Goal: Task Accomplishment & Management: Use online tool/utility

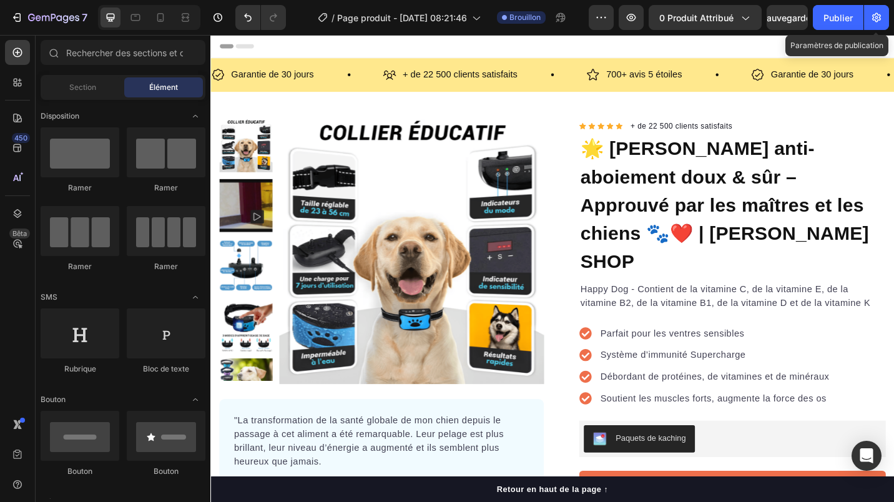
click at [877, 17] on icon "button" at bounding box center [876, 17] width 3 height 3
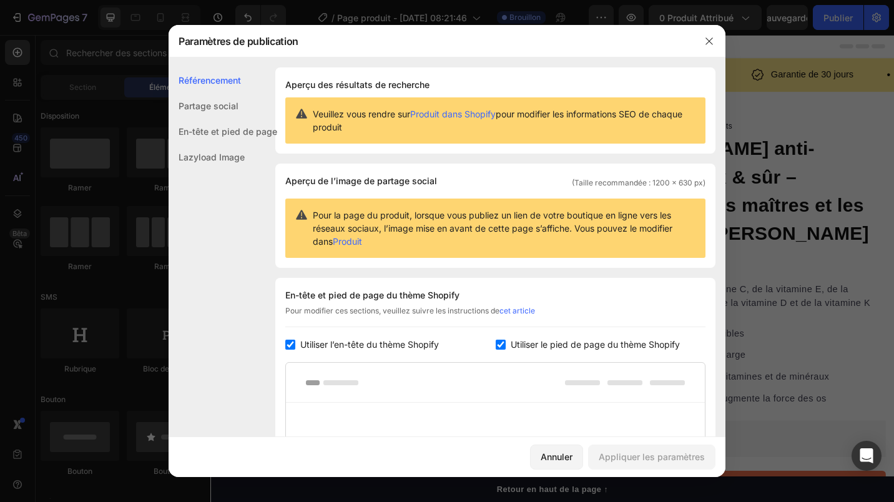
click at [710, 41] on icon "button" at bounding box center [709, 40] width 7 height 7
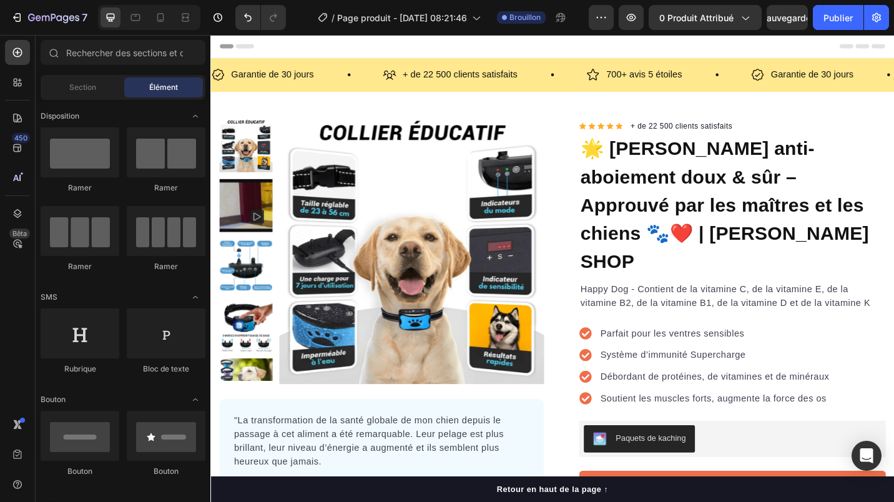
click at [141, 169] on div at bounding box center [166, 152] width 79 height 50
click at [98, 154] on div at bounding box center [80, 152] width 79 height 50
click at [448, 16] on span "Page produit - Sep 26, 08:21:46" at bounding box center [402, 17] width 130 height 13
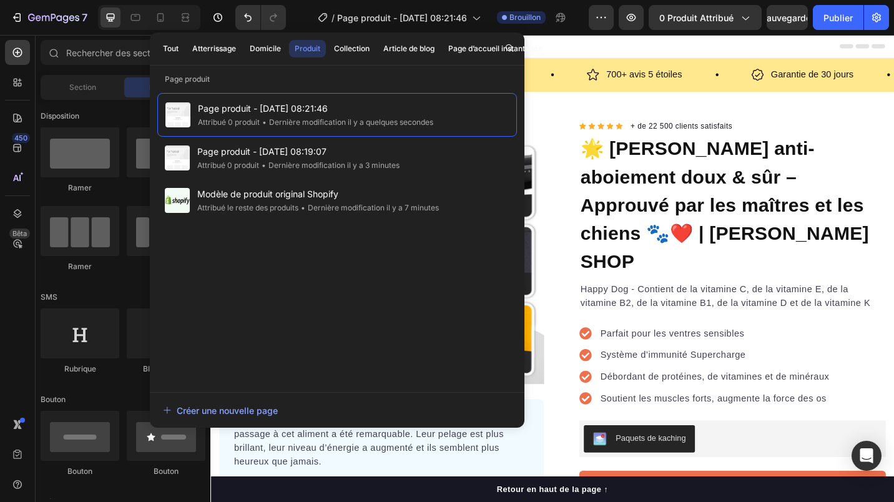
click at [671, 47] on div "En-tête" at bounding box center [584, 47] width 729 height 25
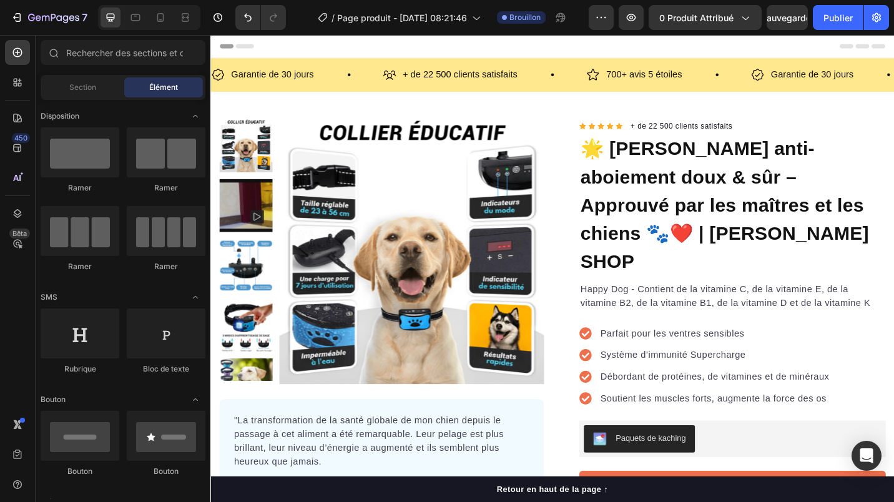
click at [744, 22] on icon "button" at bounding box center [745, 17] width 12 height 12
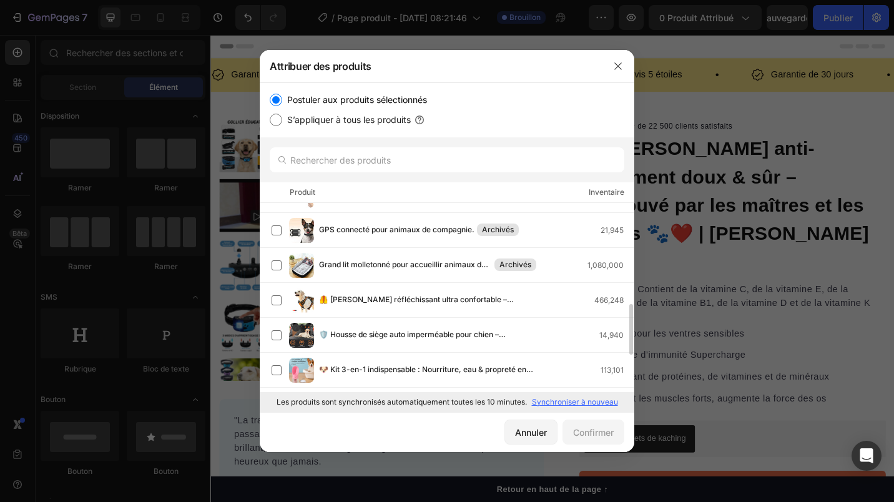
scroll to position [437, 0]
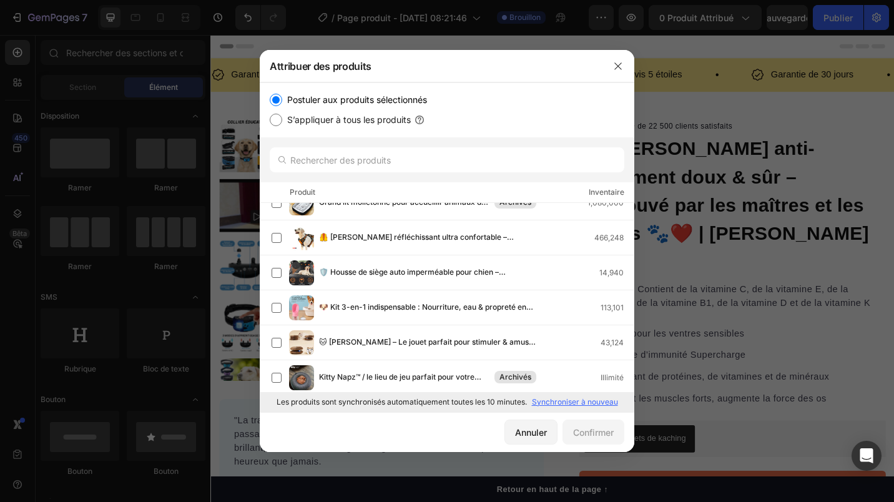
click at [276, 274] on label at bounding box center [277, 273] width 10 height 10
click at [580, 431] on font "Confirmer" at bounding box center [593, 432] width 41 height 13
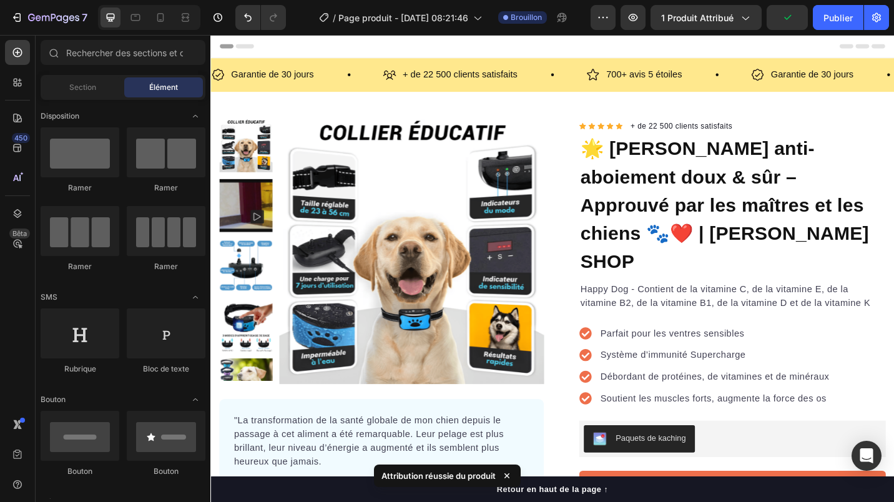
click at [729, 23] on span "1 produit attribué" at bounding box center [697, 17] width 72 height 13
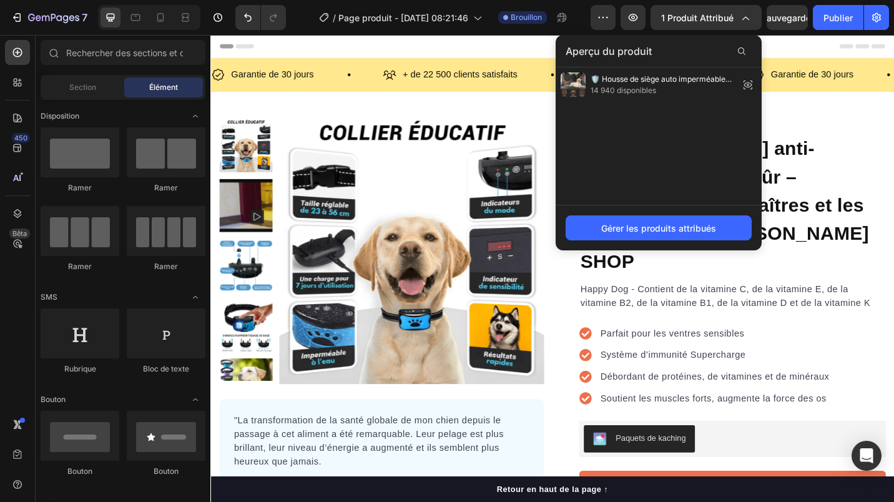
click at [651, 235] on button "Gérer les produits attribués" at bounding box center [659, 227] width 186 height 25
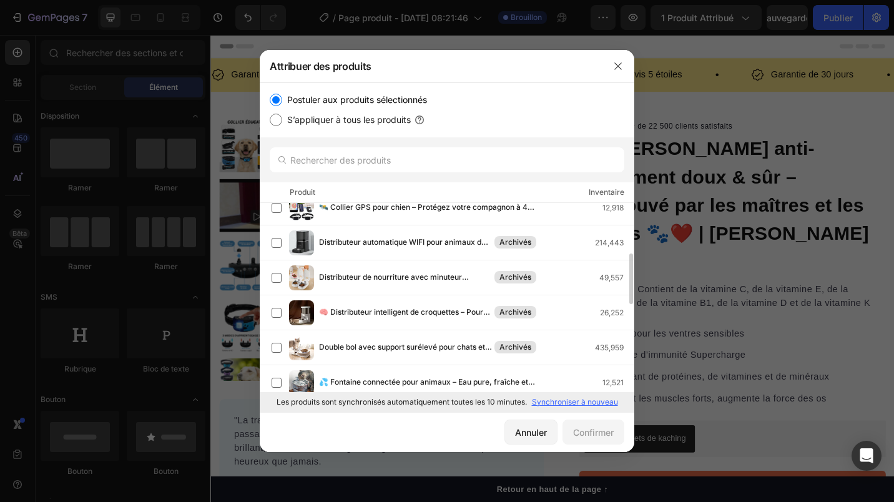
scroll to position [0, 0]
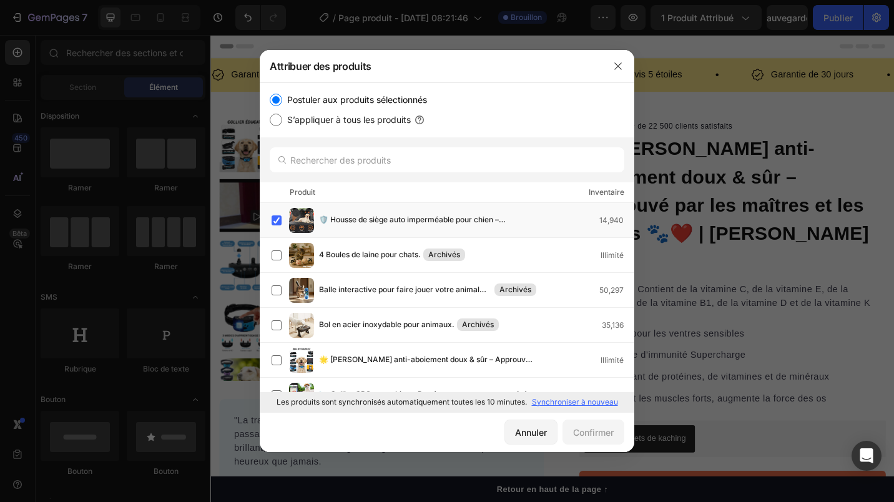
click at [278, 122] on input "S’appliquer à tous les produits" at bounding box center [276, 120] width 12 height 12
radio input "true"
click at [590, 435] on font "Confirmer" at bounding box center [593, 432] width 41 height 13
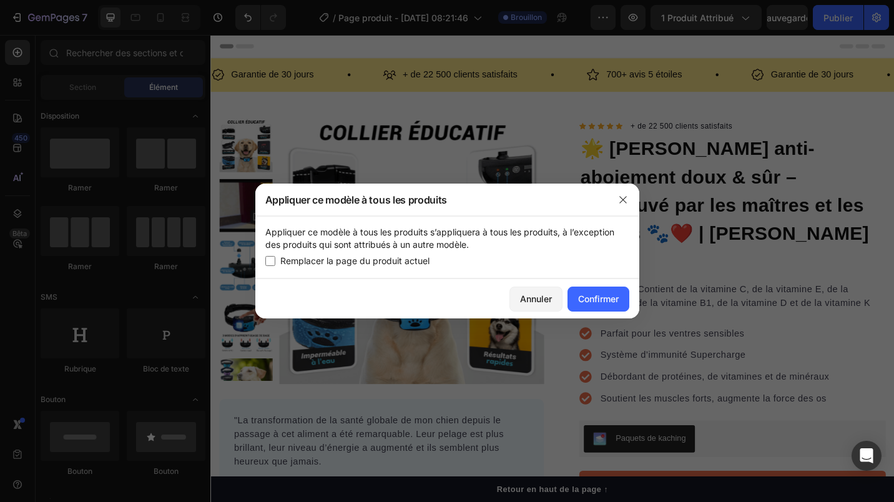
click at [386, 259] on span "Remplacer la page du produit actuel" at bounding box center [354, 261] width 149 height 15
checkbox input "false"
click at [624, 202] on icon "button" at bounding box center [623, 200] width 10 height 10
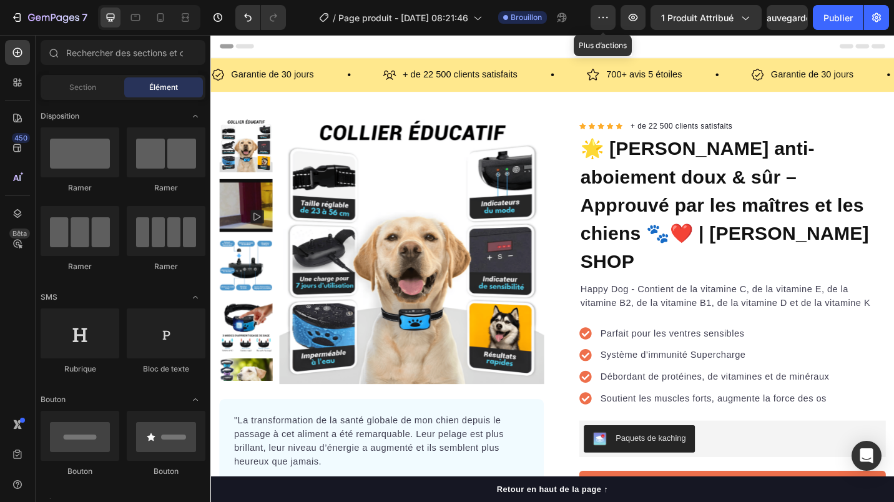
click at [612, 20] on button "button" at bounding box center [603, 17] width 25 height 25
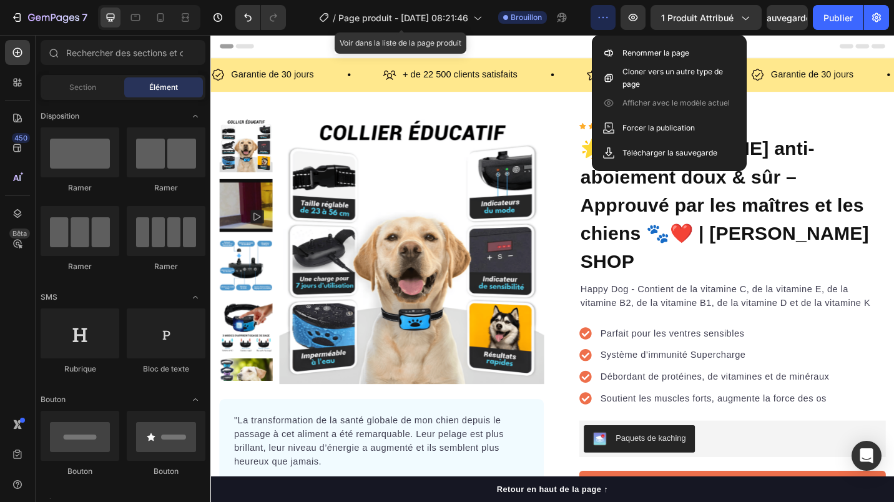
click at [410, 19] on span "Page produit - Sep 26, 08:21:46" at bounding box center [403, 17] width 130 height 13
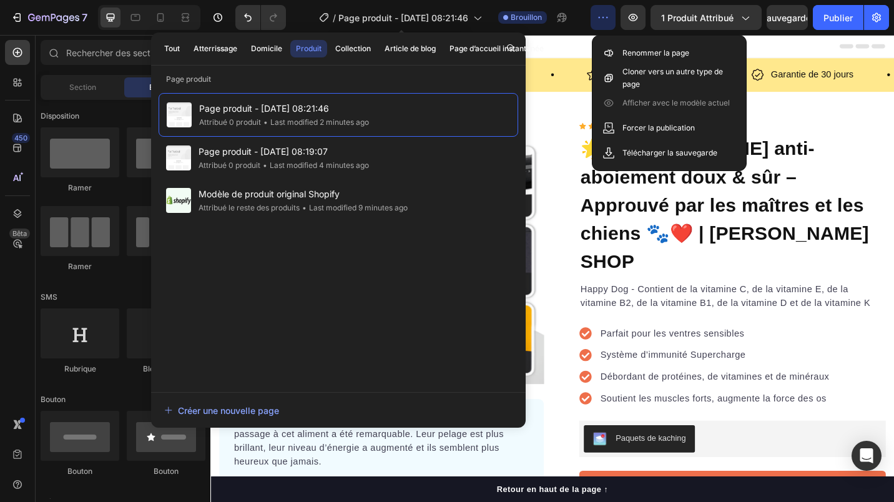
click at [457, 21] on span "Page produit - Sep 26, 08:21:46" at bounding box center [403, 17] width 130 height 13
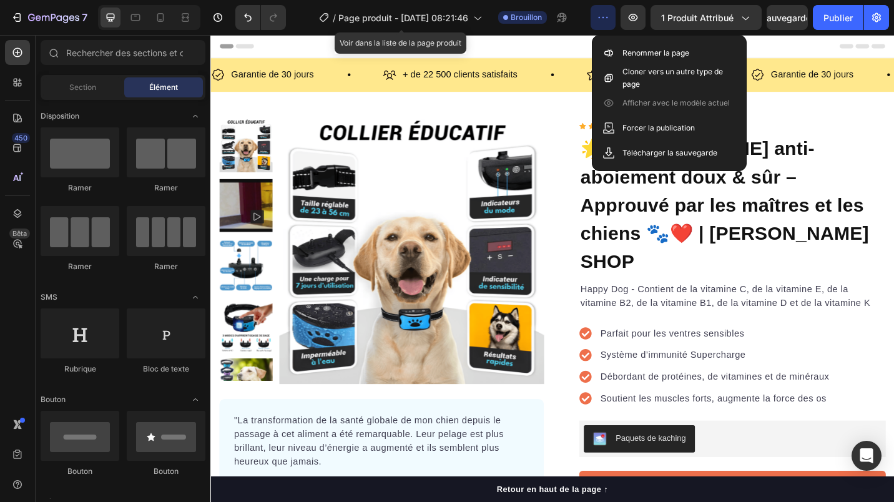
click at [420, 20] on span "Page produit - Sep 26, 08:21:46" at bounding box center [403, 17] width 130 height 13
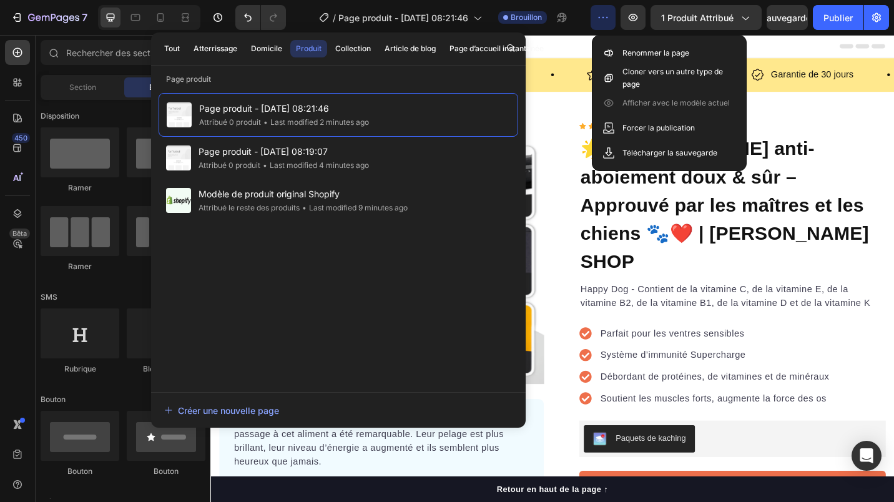
click at [171, 49] on font "Tout" at bounding box center [172, 48] width 16 height 11
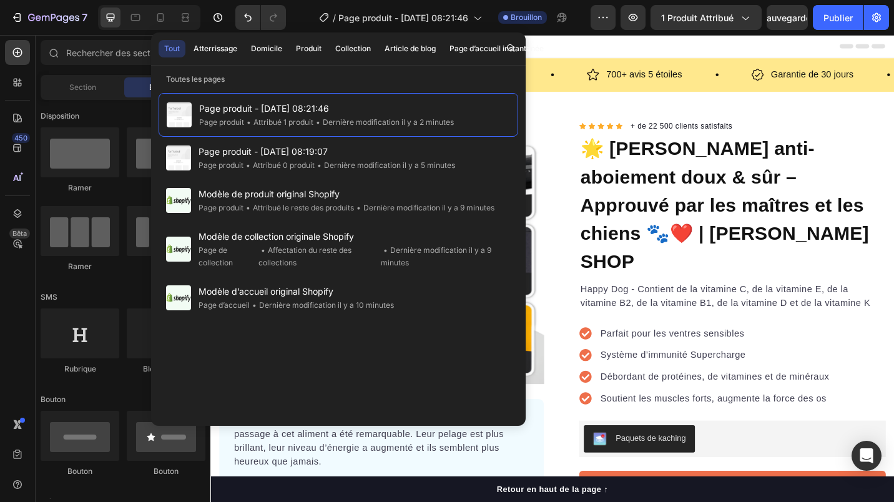
click at [302, 52] on font "Produit" at bounding box center [309, 48] width 26 height 11
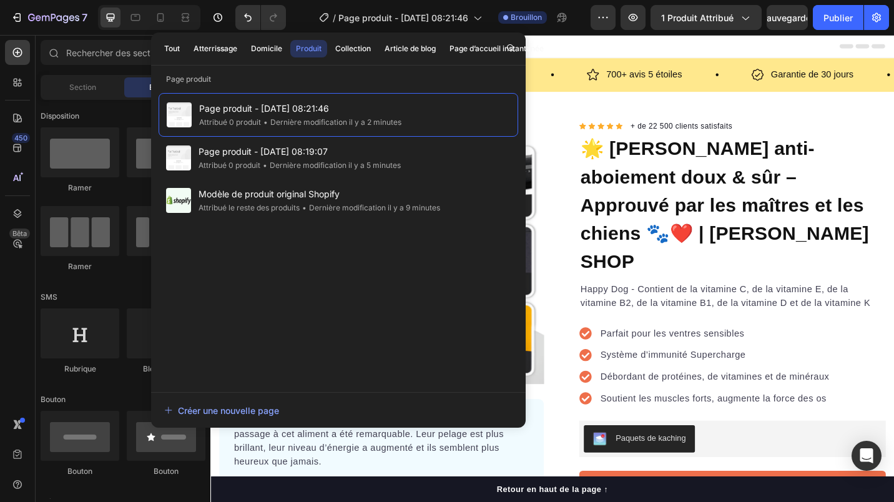
click at [342, 47] on font "Collection" at bounding box center [353, 48] width 36 height 11
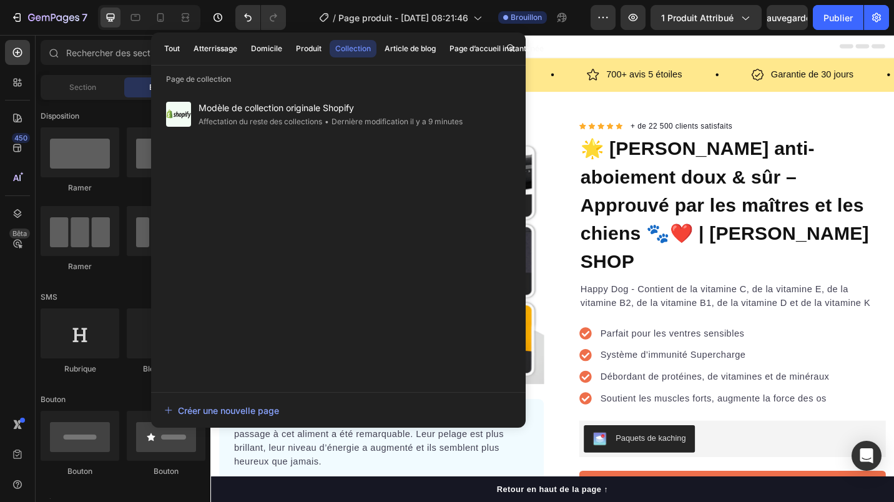
click at [411, 51] on font "Article de blog" at bounding box center [410, 48] width 51 height 11
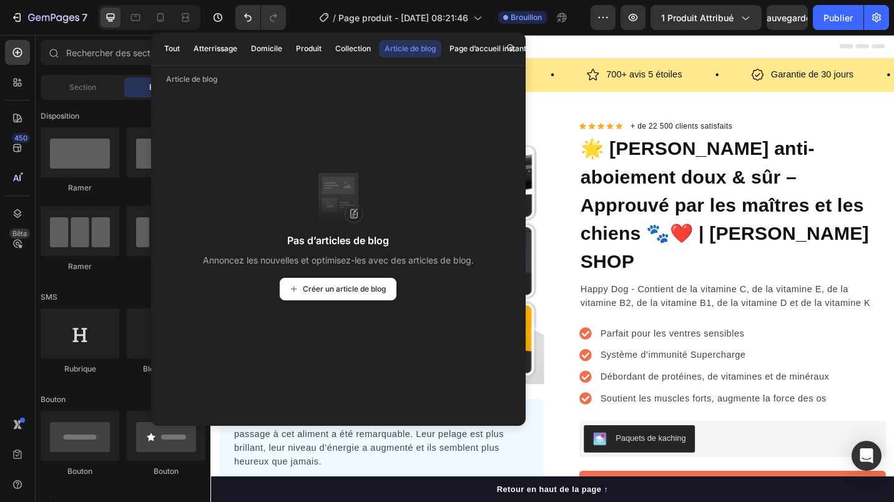
click at [481, 50] on font "Page d’accueil instantanée" at bounding box center [497, 48] width 94 height 11
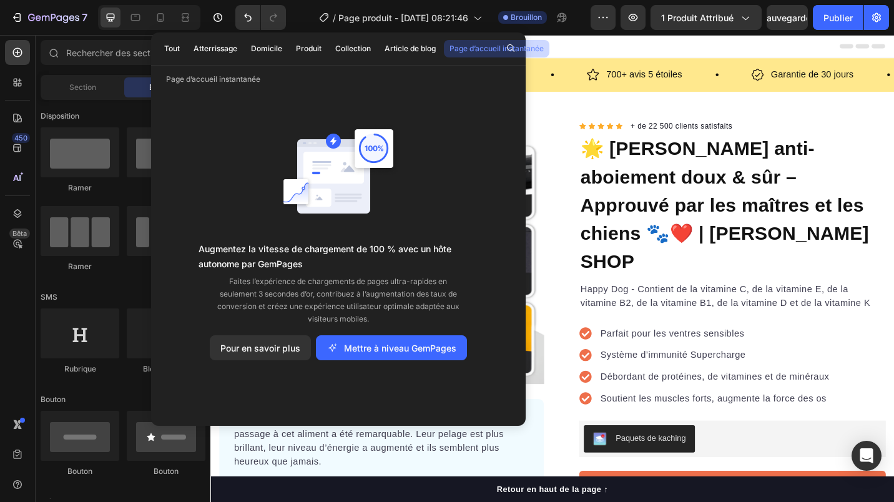
click at [333, 48] on button "Collection" at bounding box center [353, 48] width 47 height 17
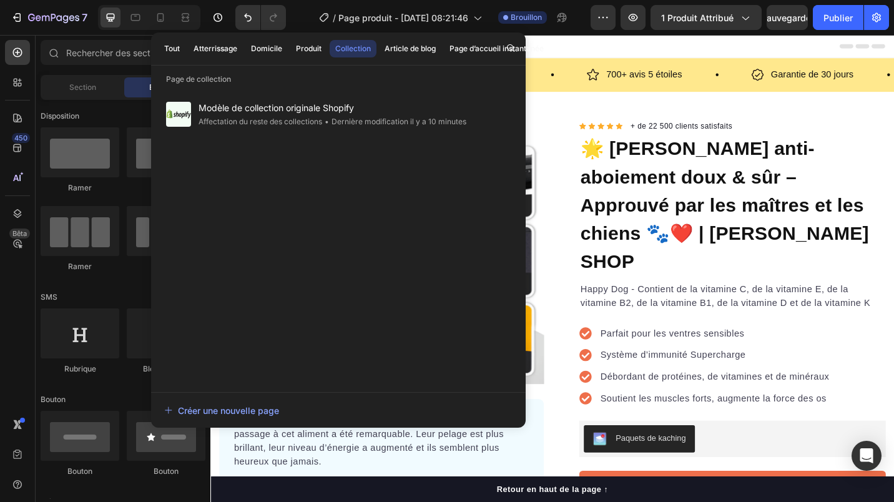
click at [272, 46] on font "Domicile" at bounding box center [266, 48] width 31 height 11
click at [298, 49] on font "Produit" at bounding box center [309, 48] width 26 height 11
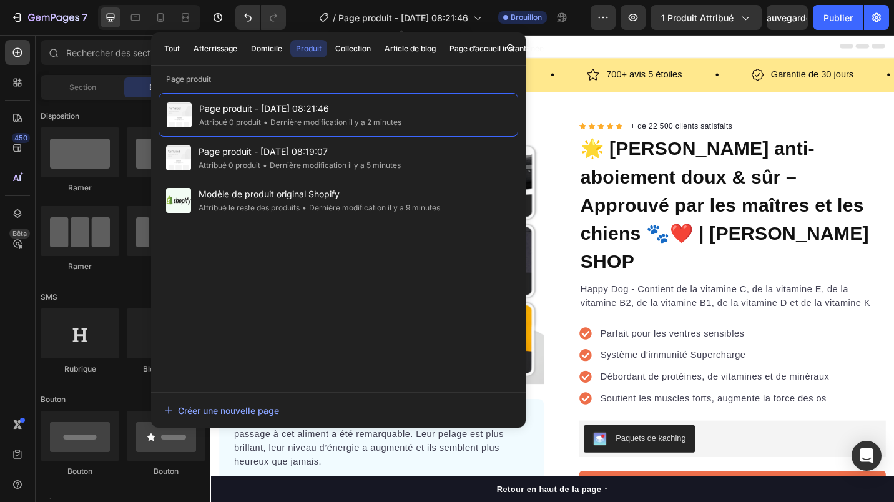
click at [389, 13] on span "Page produit - Sep 26, 08:21:46" at bounding box center [403, 17] width 130 height 13
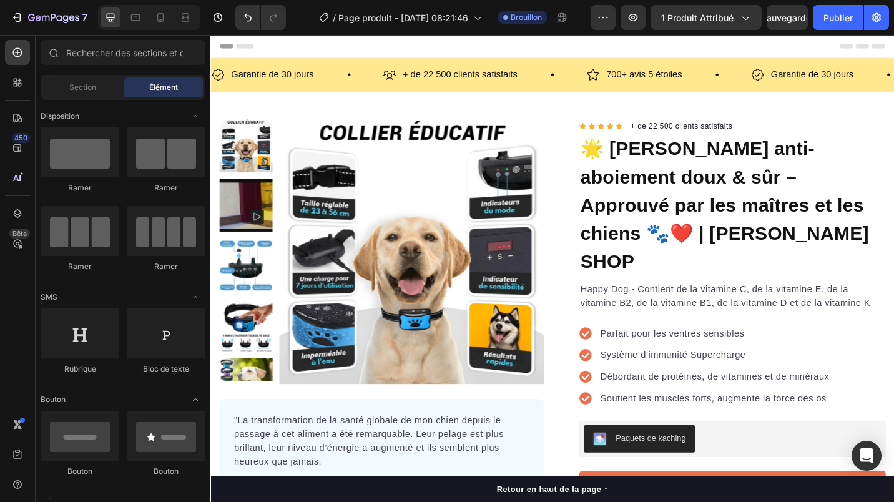
click at [491, 41] on div "En-tête" at bounding box center [584, 47] width 729 height 25
click at [601, 19] on icon "button" at bounding box center [603, 17] width 12 height 12
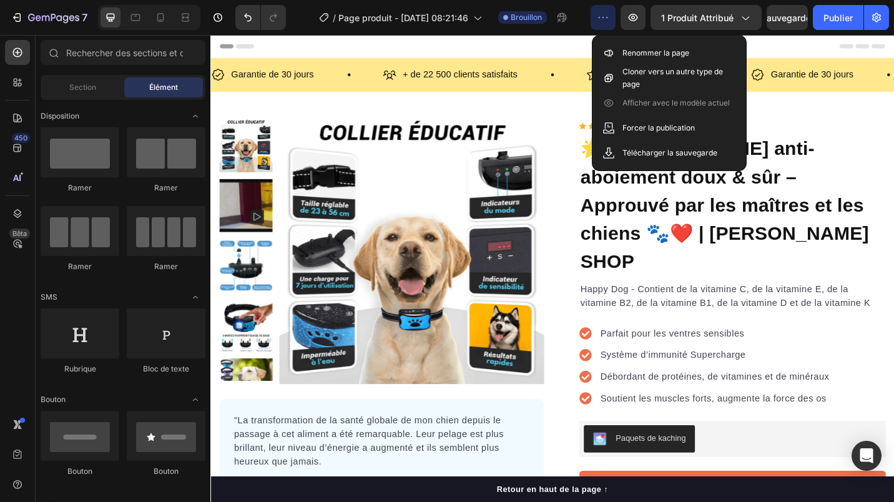
click at [248, 45] on icon at bounding box center [238, 47] width 37 height 5
click at [879, 11] on icon "button" at bounding box center [876, 17] width 12 height 12
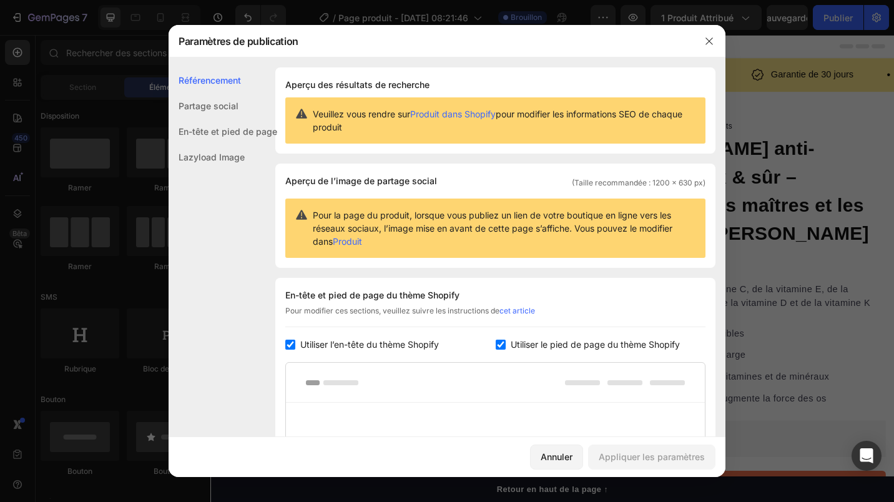
scroll to position [187, 0]
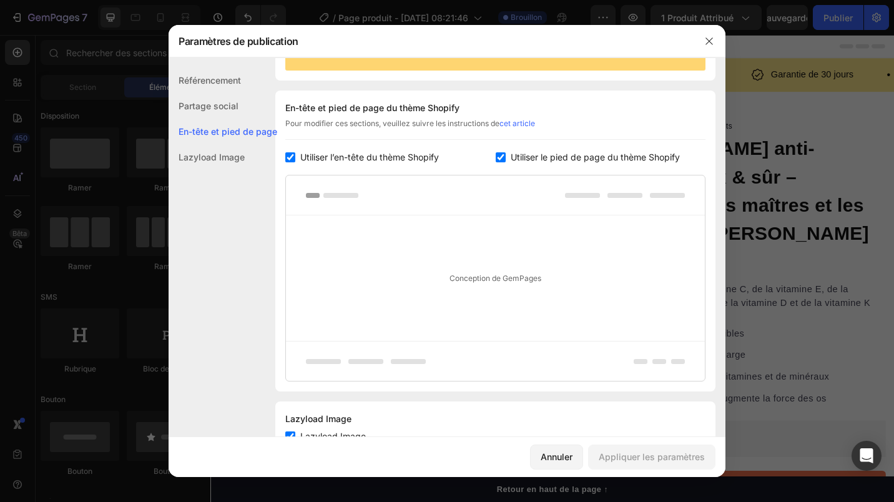
click at [194, 111] on div "Partage social" at bounding box center [223, 106] width 109 height 26
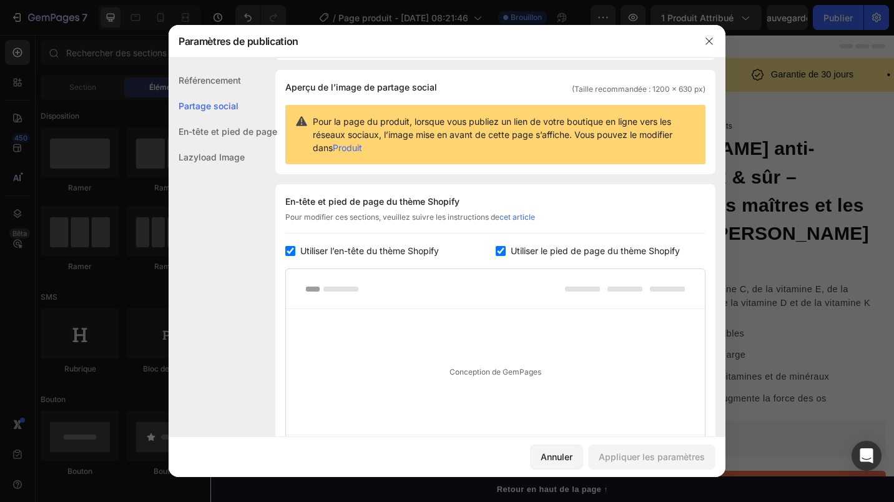
click at [206, 134] on div "En-tête et pied de page" at bounding box center [223, 132] width 109 height 26
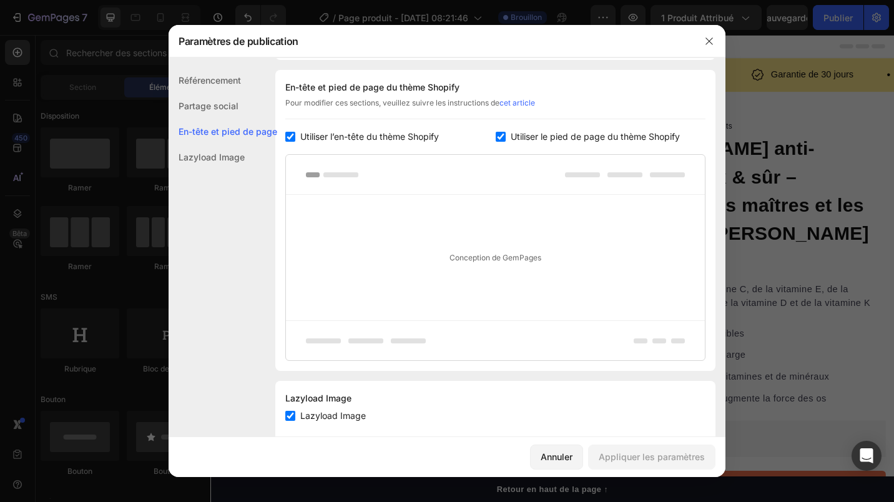
click at [207, 154] on div "Lazyload Image" at bounding box center [223, 157] width 109 height 26
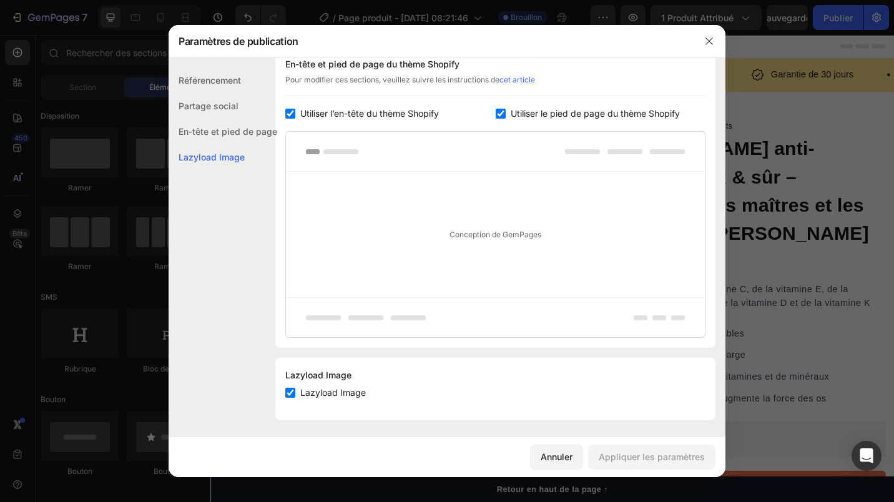
scroll to position [234, 0]
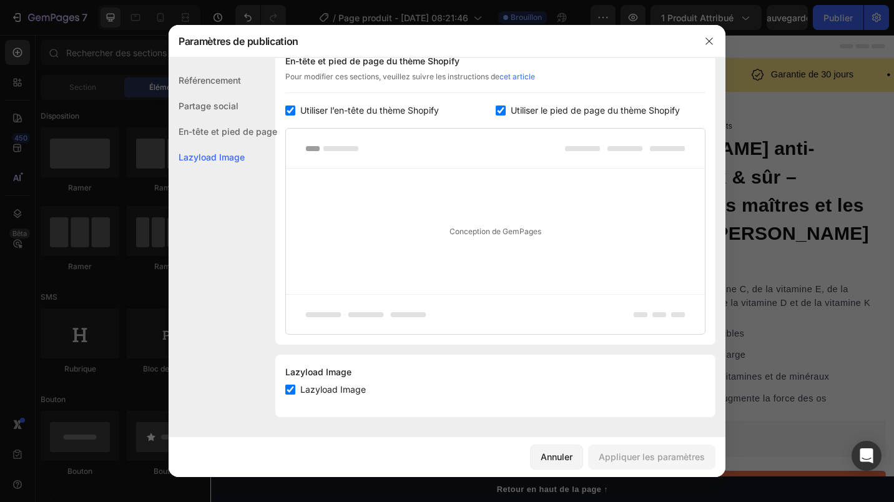
click at [709, 40] on icon "button" at bounding box center [709, 41] width 10 height 10
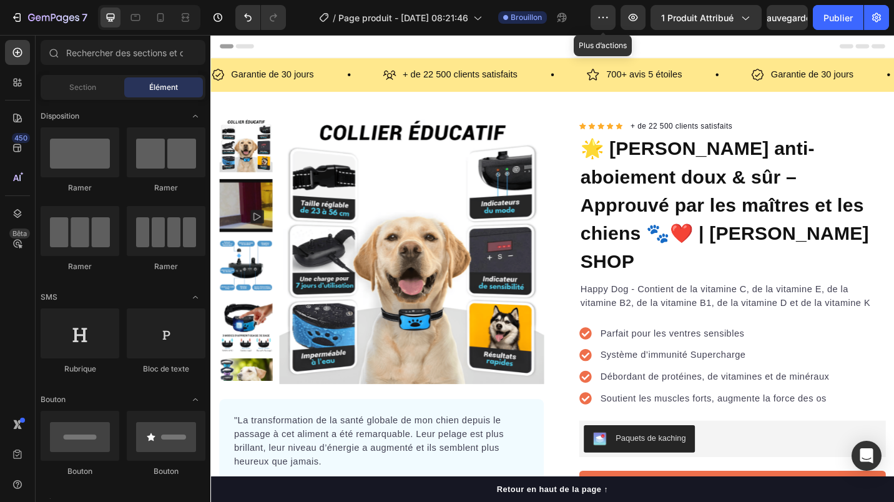
click at [601, 13] on icon "button" at bounding box center [603, 17] width 12 height 12
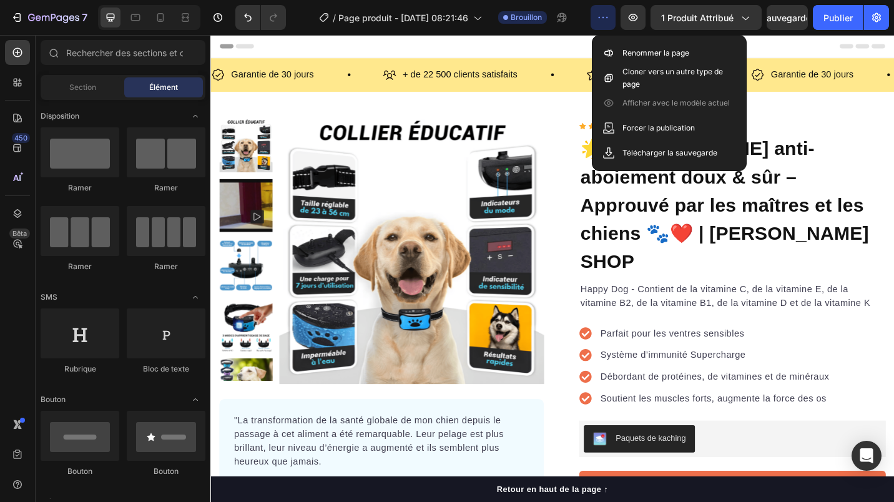
click at [416, 43] on div "En-tête" at bounding box center [584, 47] width 729 height 25
click at [14, 80] on icon at bounding box center [17, 82] width 12 height 12
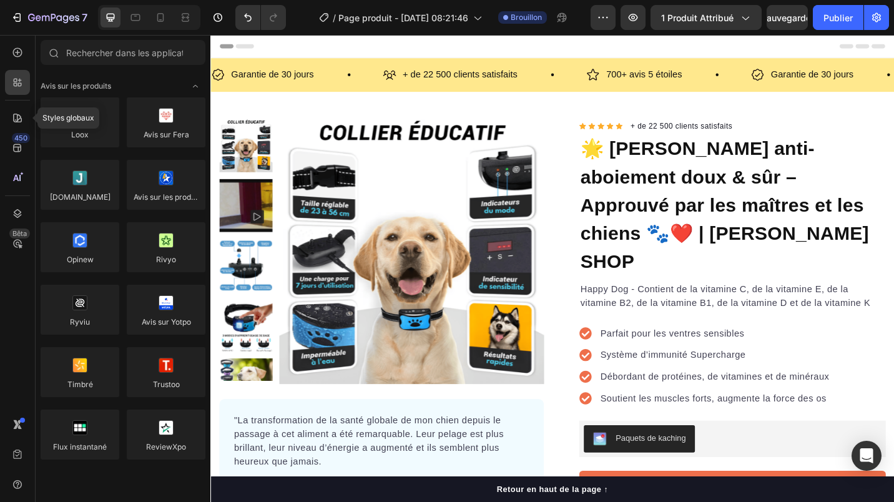
click at [15, 118] on icon at bounding box center [17, 118] width 12 height 12
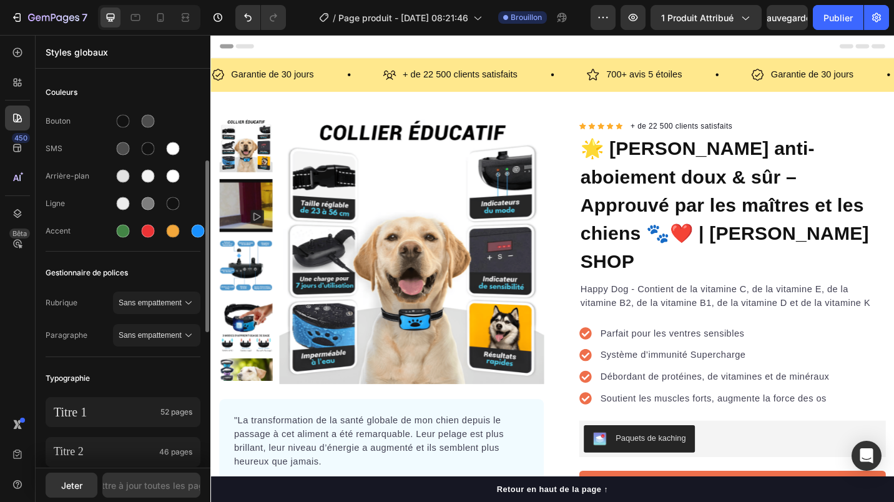
scroll to position [62, 0]
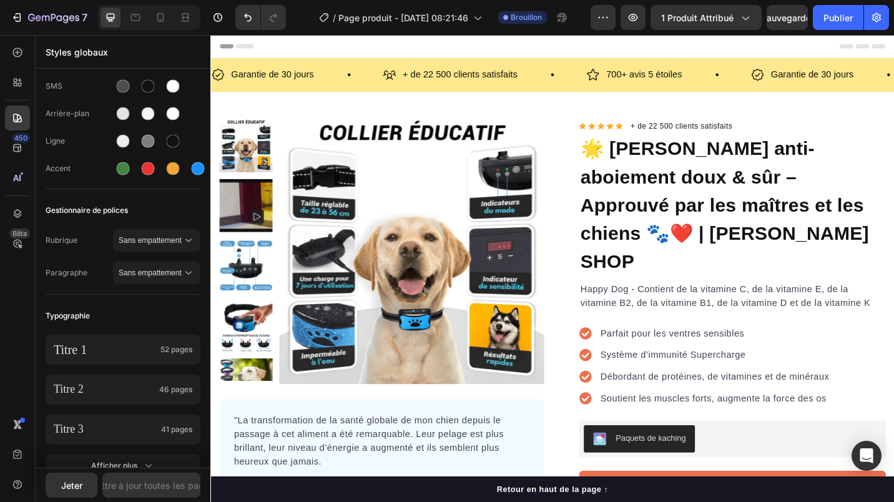
click at [159, 237] on span "Sans empattement" at bounding box center [151, 240] width 64 height 11
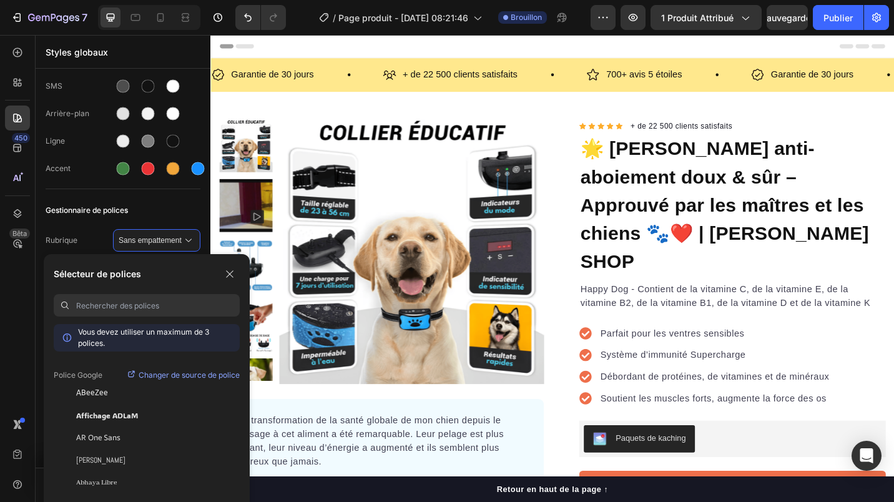
click at [112, 204] on span "Gestionnaire de polices" at bounding box center [87, 210] width 82 height 15
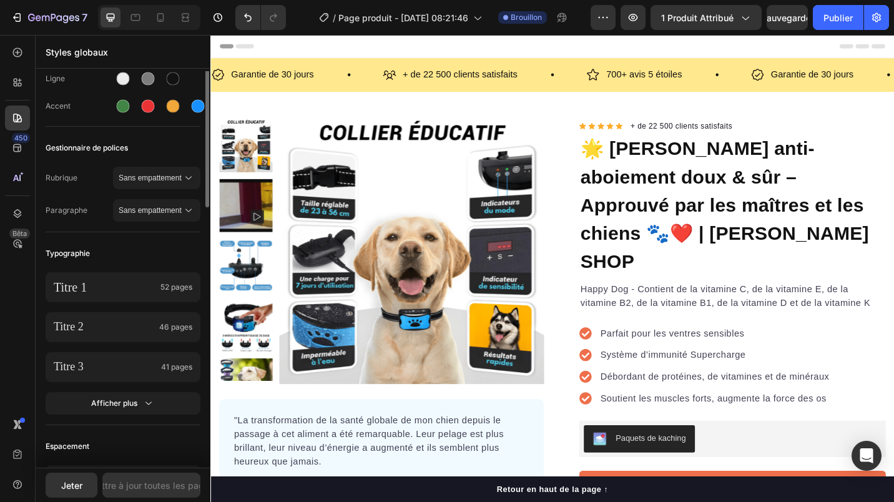
scroll to position [0, 0]
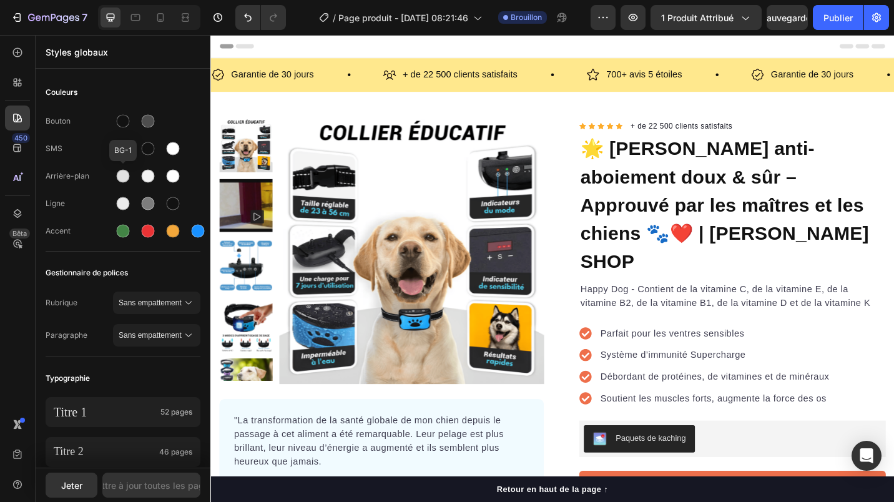
click at [122, 175] on div at bounding box center [123, 176] width 13 height 13
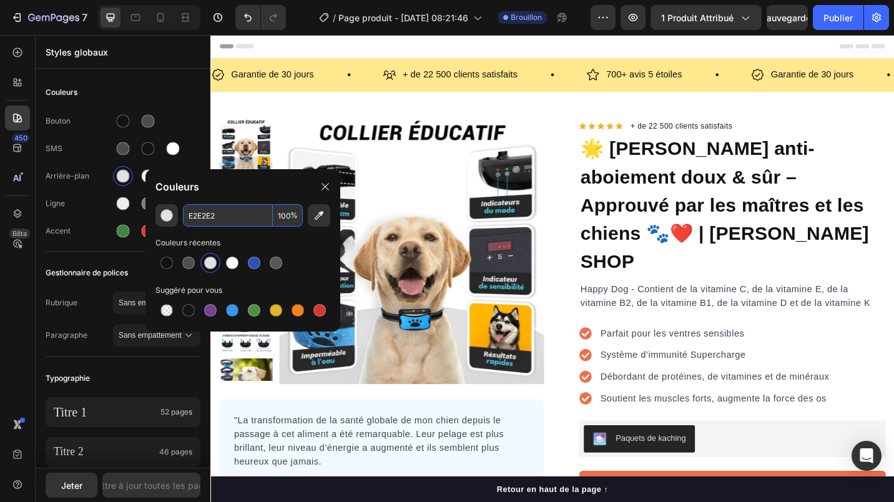
click at [205, 214] on input "E2E2E2" at bounding box center [228, 215] width 90 height 22
type input "FFFFFF"
drag, startPoint x: 329, startPoint y: 187, endPoint x: 101, endPoint y: 144, distance: 232.6
click at [329, 187] on icon at bounding box center [325, 187] width 10 height 10
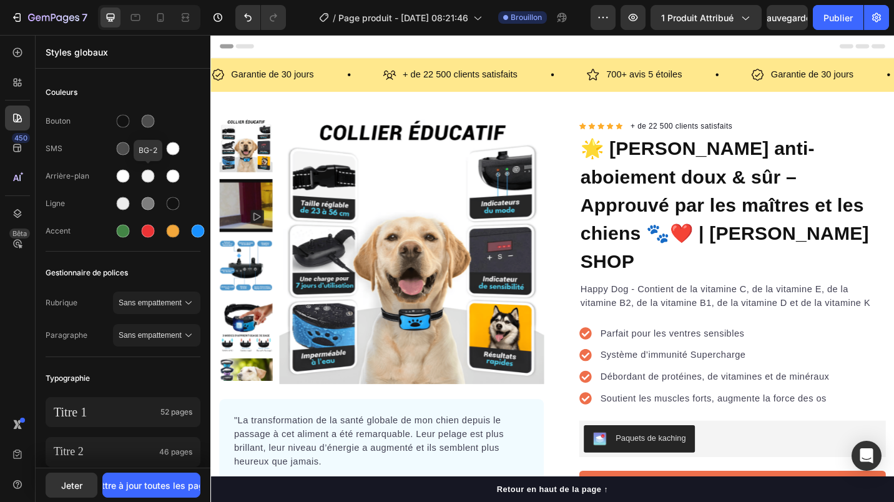
click at [148, 175] on div at bounding box center [148, 176] width 13 height 13
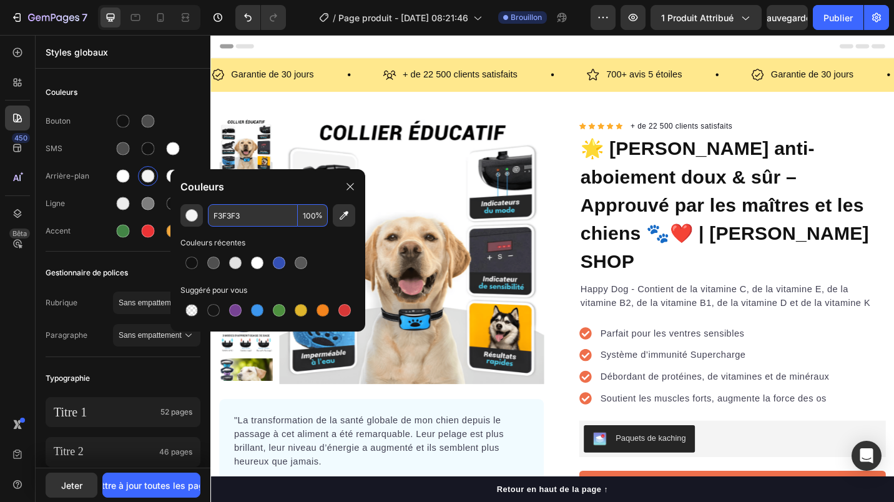
click at [232, 210] on input "F3F3F3" at bounding box center [253, 215] width 90 height 22
click at [237, 214] on input "F3F3F3" at bounding box center [253, 215] width 90 height 22
type input "FFFFFF"
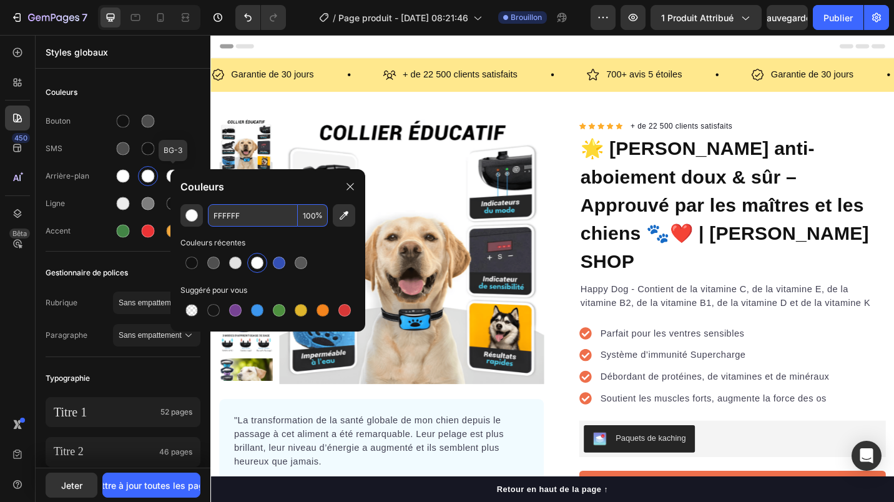
click at [170, 177] on div at bounding box center [173, 176] width 13 height 13
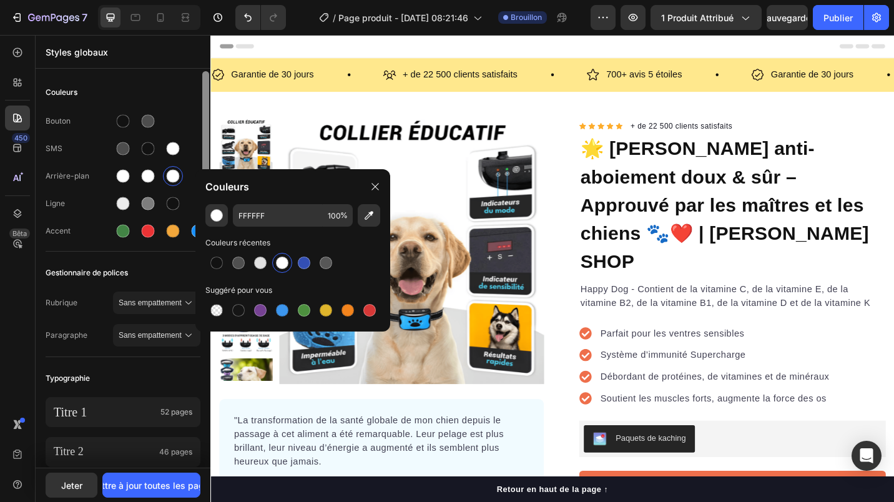
click at [205, 86] on div at bounding box center [205, 157] width 7 height 172
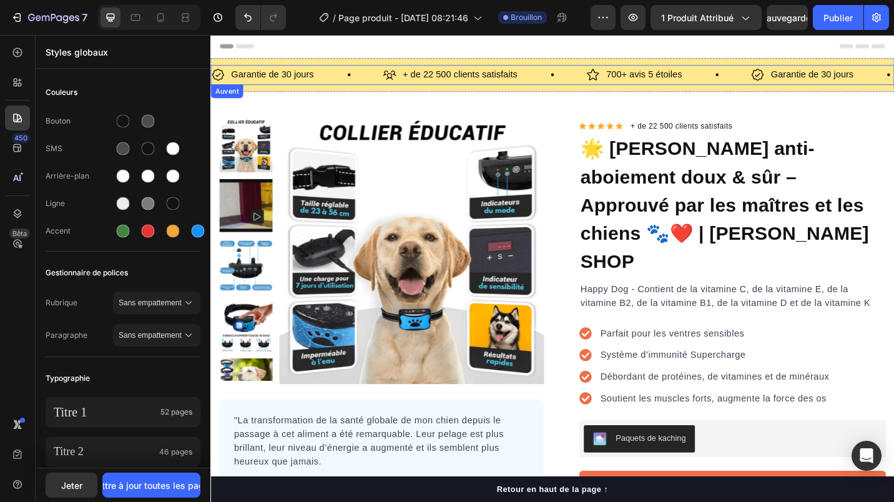
click at [345, 82] on div "Garantie de 30 jours Liste des articles" at bounding box center [305, 79] width 188 height 22
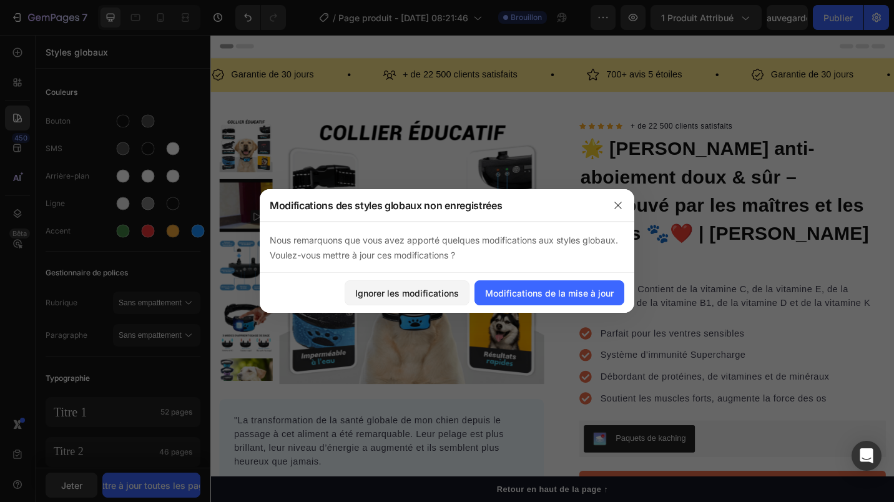
click at [572, 288] on font "Modifications de la mise à jour" at bounding box center [549, 293] width 129 height 13
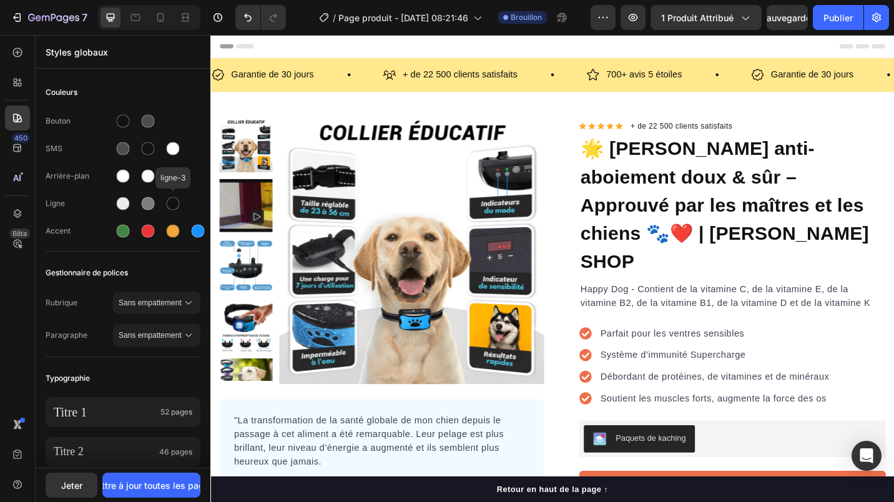
click at [165, 202] on div at bounding box center [173, 204] width 20 height 20
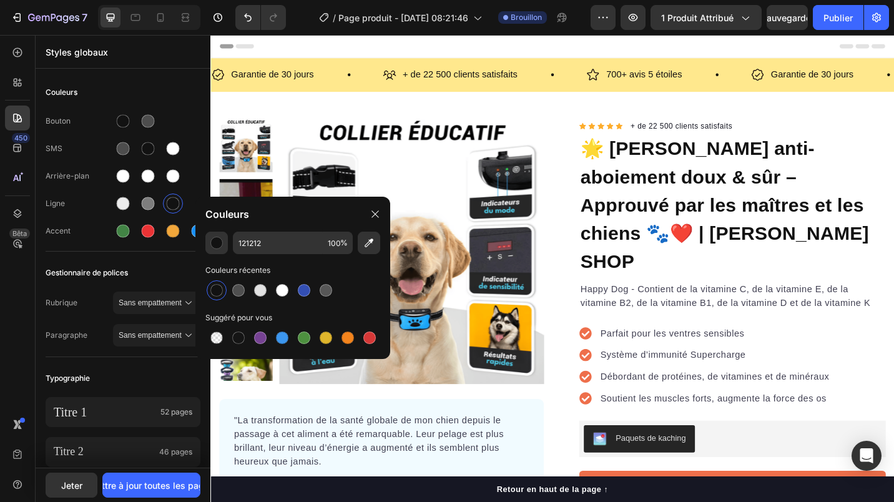
click at [185, 102] on div "Couleurs" at bounding box center [123, 92] width 155 height 22
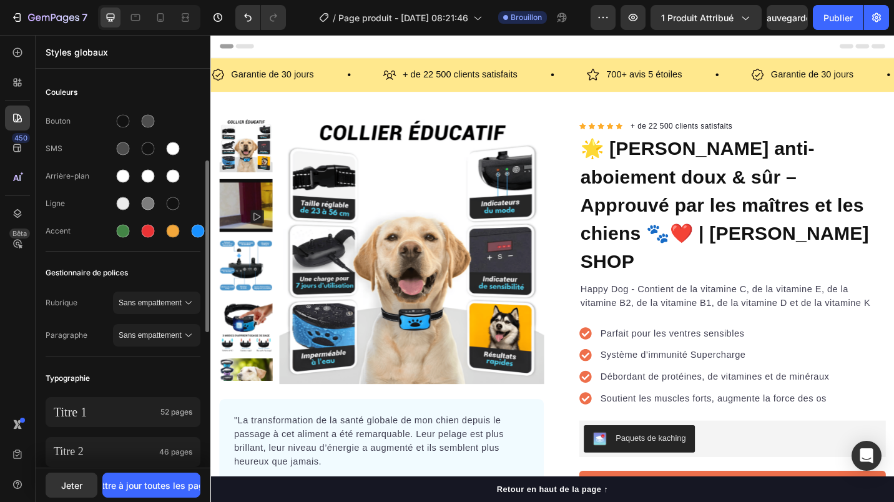
scroll to position [125, 0]
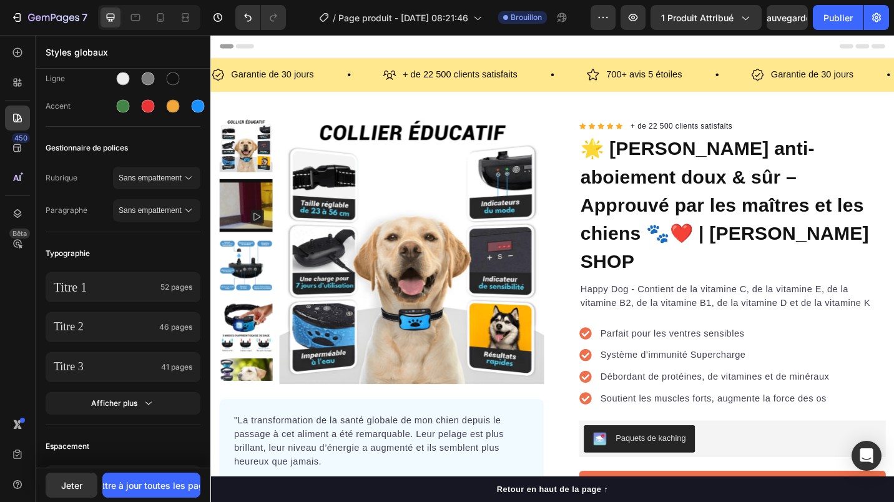
click at [156, 173] on span "Sans empattement" at bounding box center [151, 177] width 64 height 11
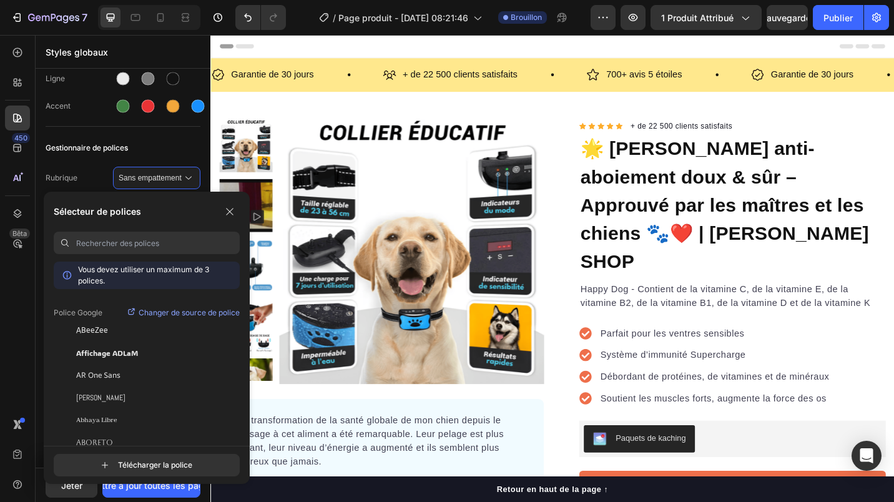
click at [156, 173] on span "Sans empattement" at bounding box center [151, 177] width 64 height 11
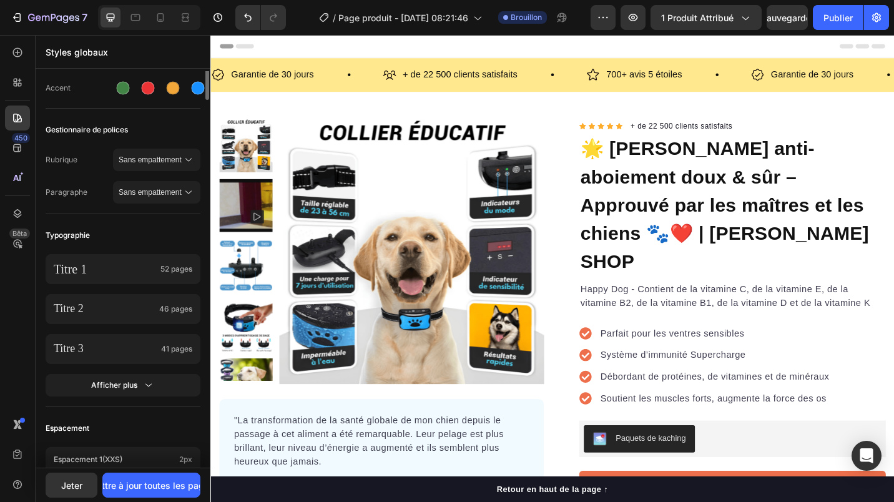
scroll to position [0, 0]
